Goal: Register for event/course

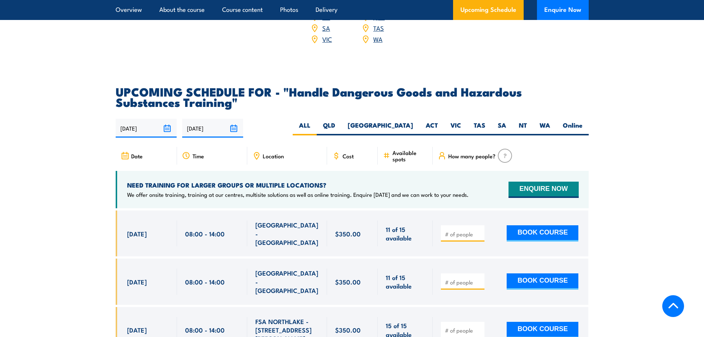
scroll to position [1072, 0]
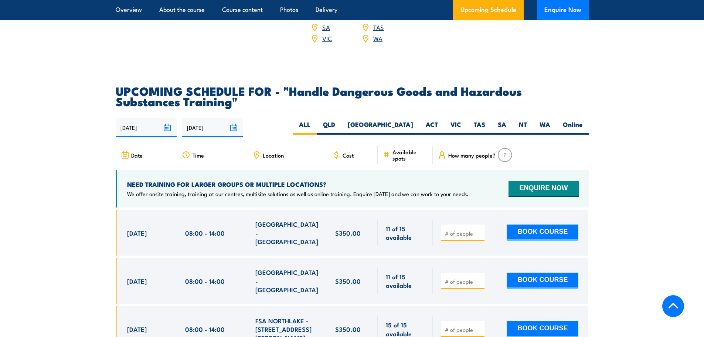
click at [461, 237] on input "number" at bounding box center [463, 232] width 37 height 7
type input "1"
click at [540, 232] on button "BOOK COURSE" at bounding box center [543, 232] width 72 height 16
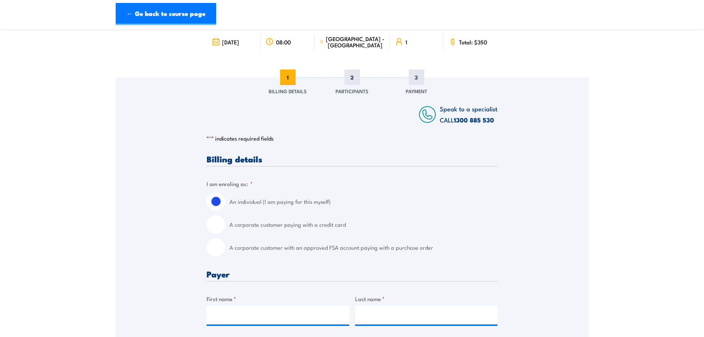
scroll to position [74, 0]
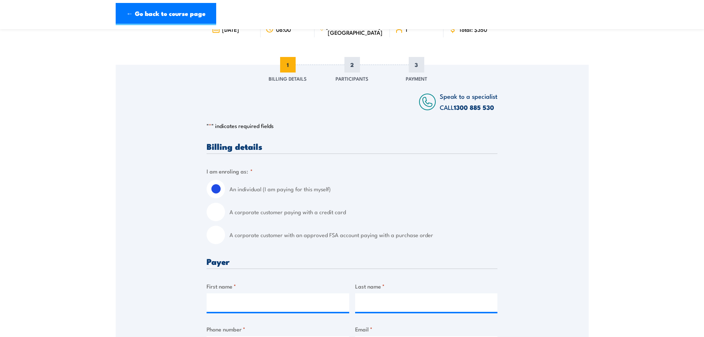
click at [212, 240] on input "A corporate customer with an approved FSA account paying with a purchase order" at bounding box center [216, 234] width 18 height 18
radio input "true"
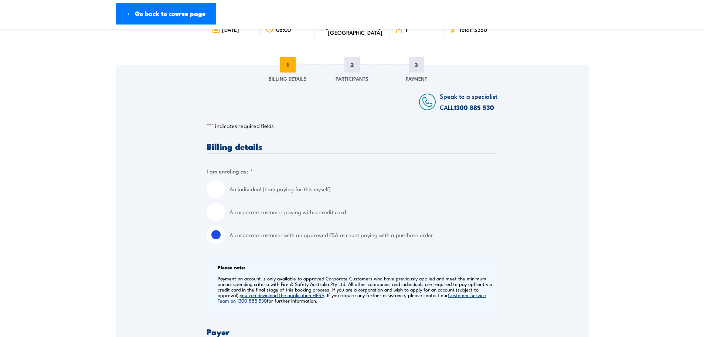
click at [217, 212] on input "A corporate customer paying with a credit card" at bounding box center [216, 212] width 18 height 18
radio input "true"
click at [214, 186] on input "An individual (I am paying for this myself)" at bounding box center [216, 189] width 18 height 18
radio input "true"
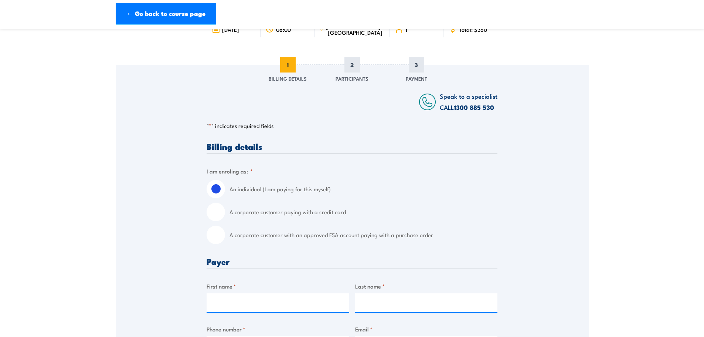
click at [217, 211] on input "A corporate customer paying with a credit card" at bounding box center [216, 212] width 18 height 18
radio input "true"
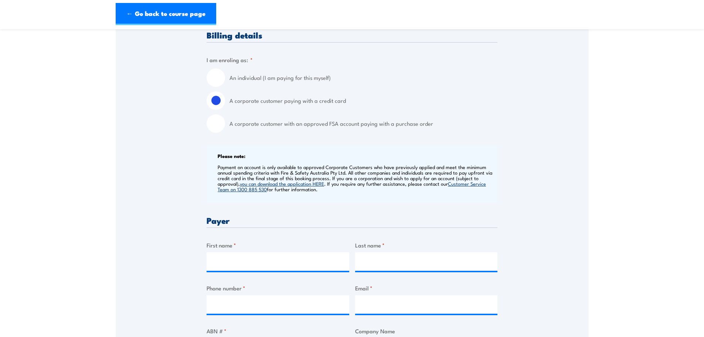
scroll to position [185, 0]
click at [216, 129] on input "A corporate customer with an approved FSA account paying with a purchase order" at bounding box center [216, 124] width 18 height 18
radio input "true"
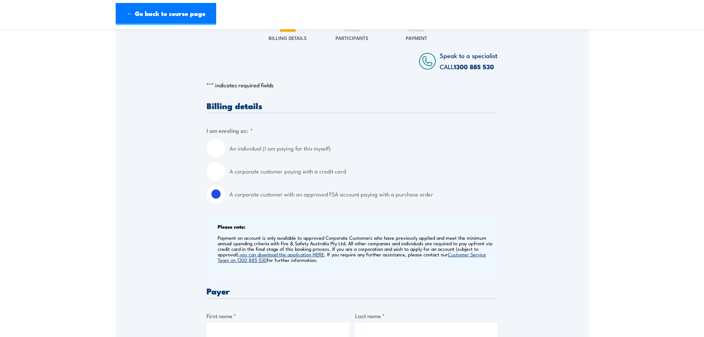
scroll to position [0, 0]
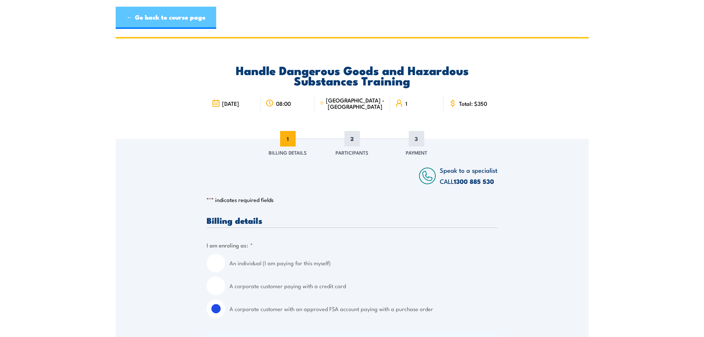
click at [162, 23] on link "← Go back to course page" at bounding box center [166, 18] width 101 height 22
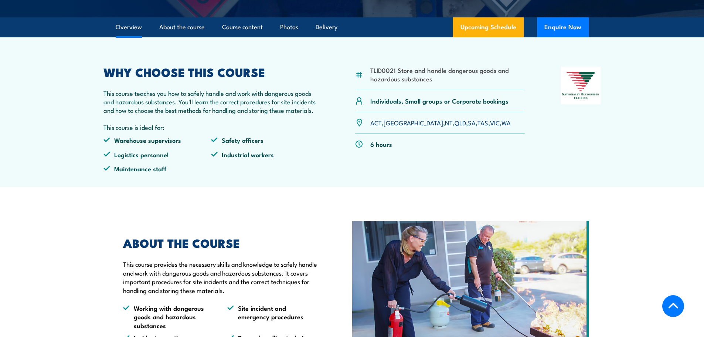
scroll to position [239, 0]
